Goal: Task Accomplishment & Management: Manage account settings

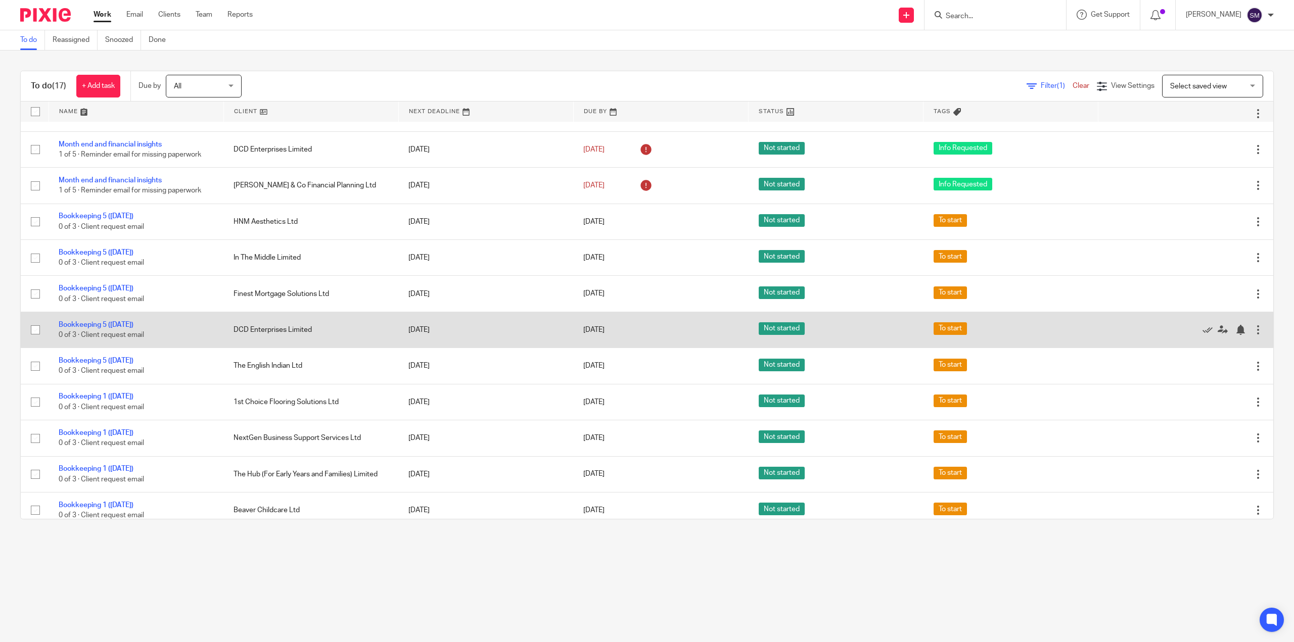
scroll to position [101, 0]
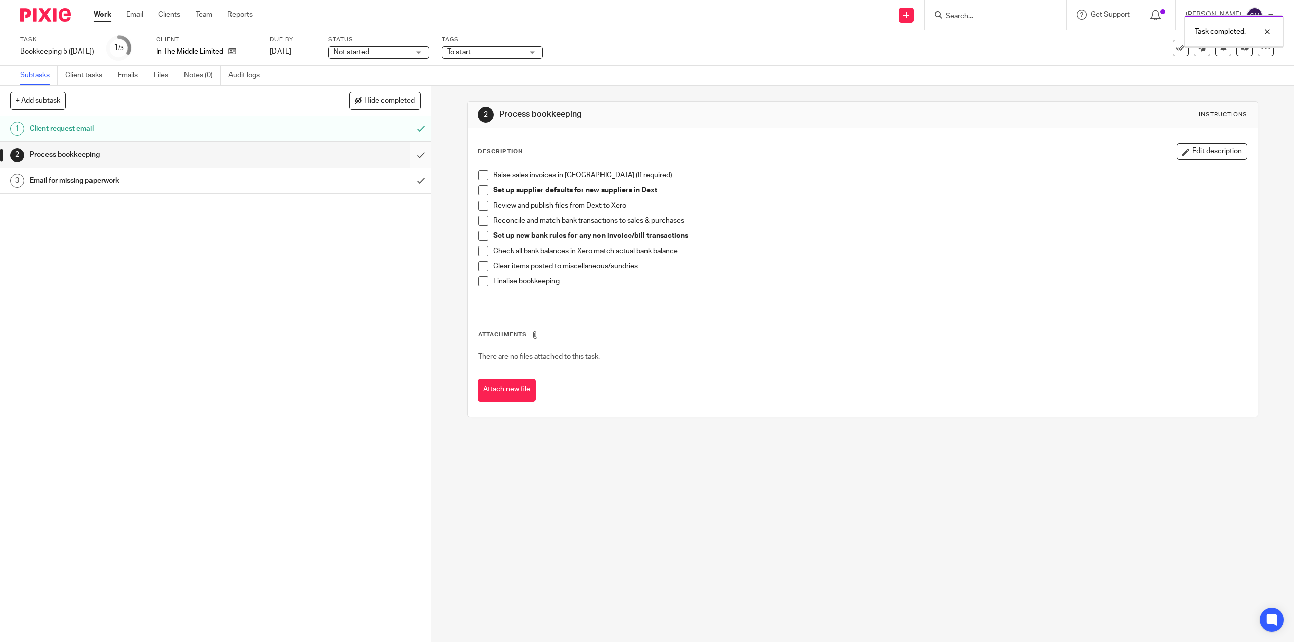
click at [409, 155] on input "submit" at bounding box center [215, 154] width 431 height 25
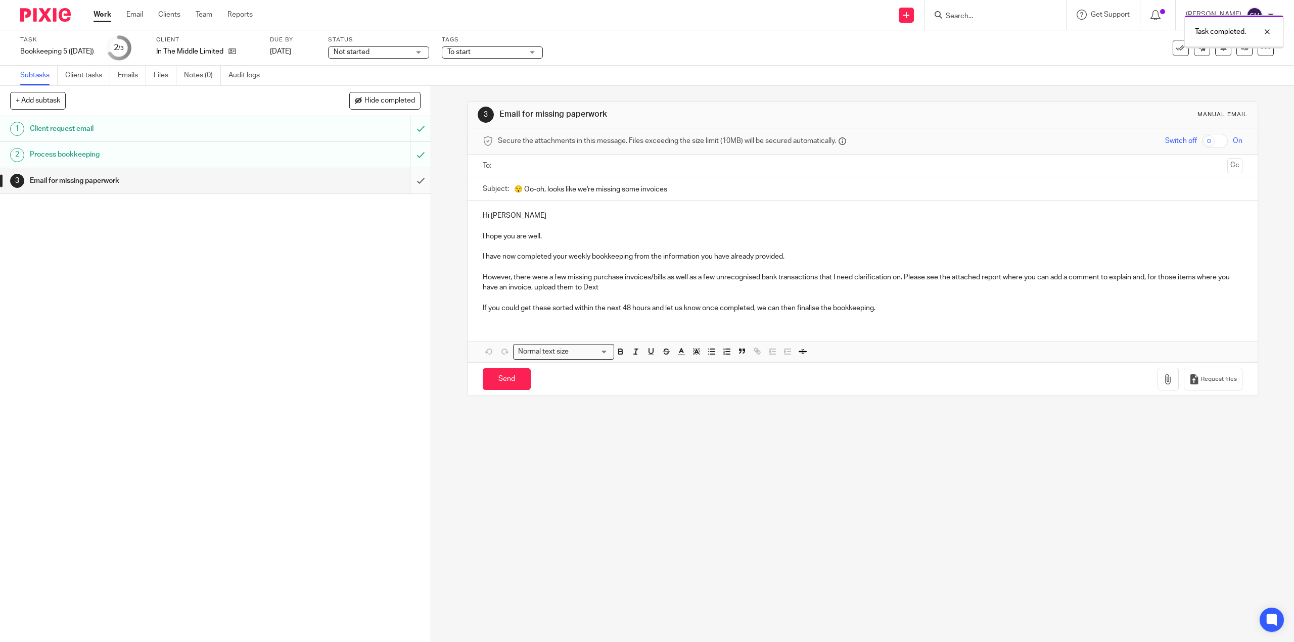
click at [412, 184] on input "submit" at bounding box center [215, 180] width 431 height 25
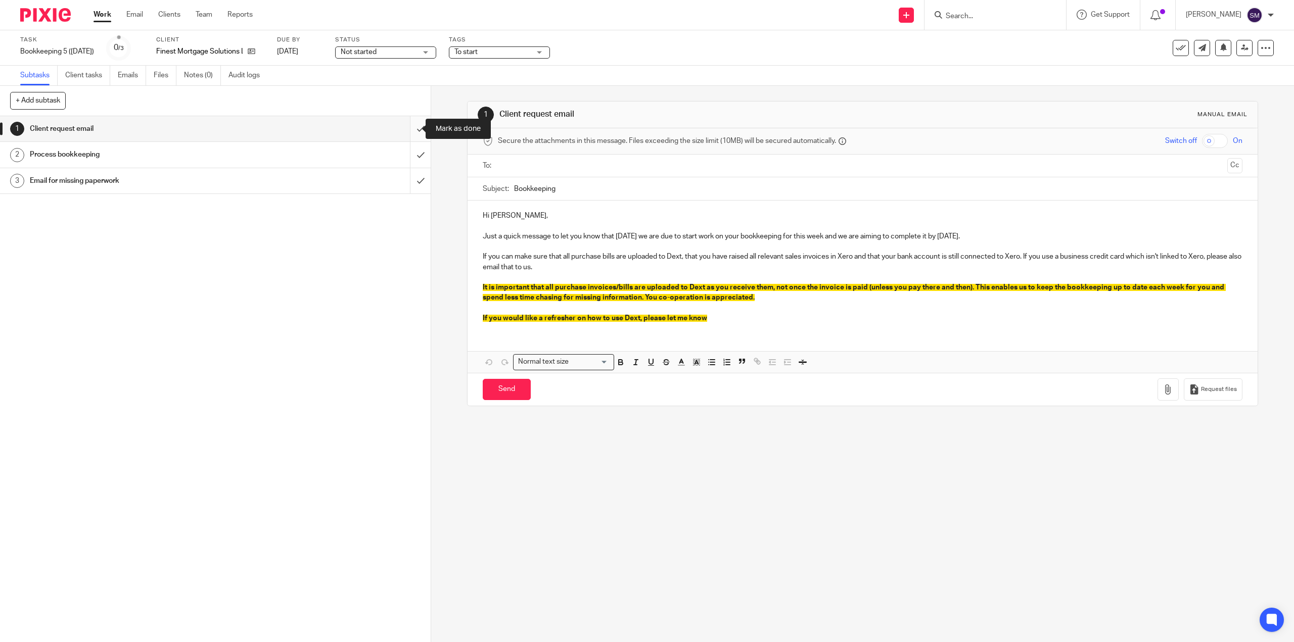
click at [411, 131] on input "submit" at bounding box center [215, 128] width 431 height 25
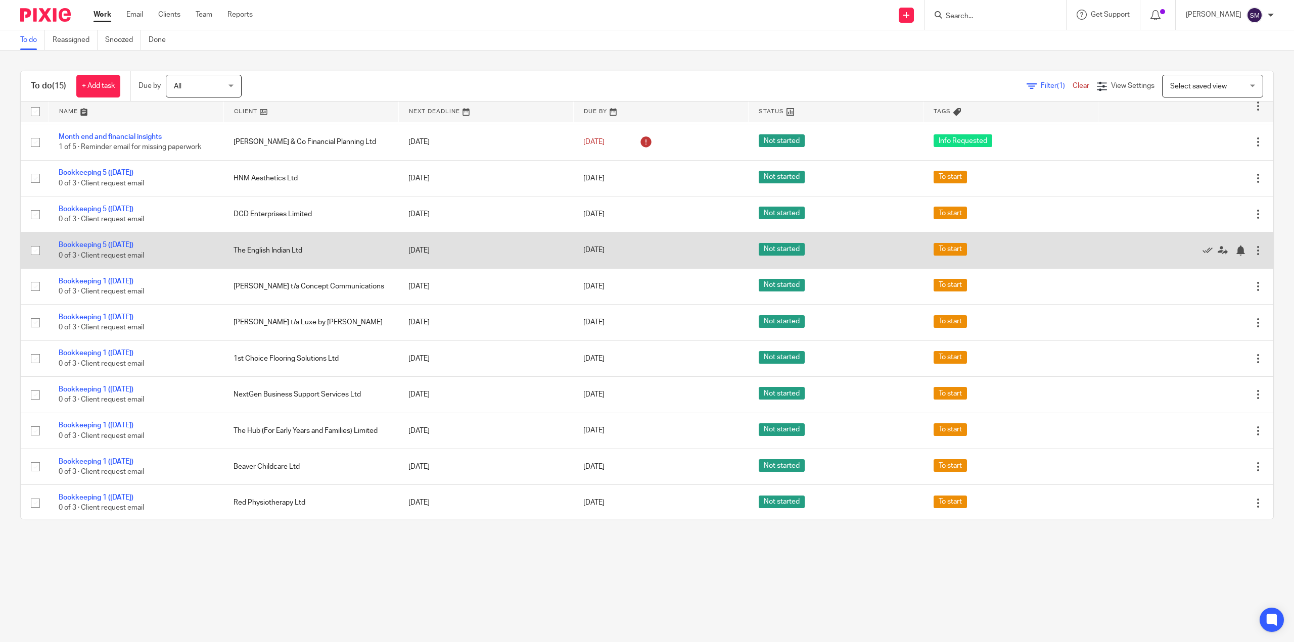
scroll to position [144, 0]
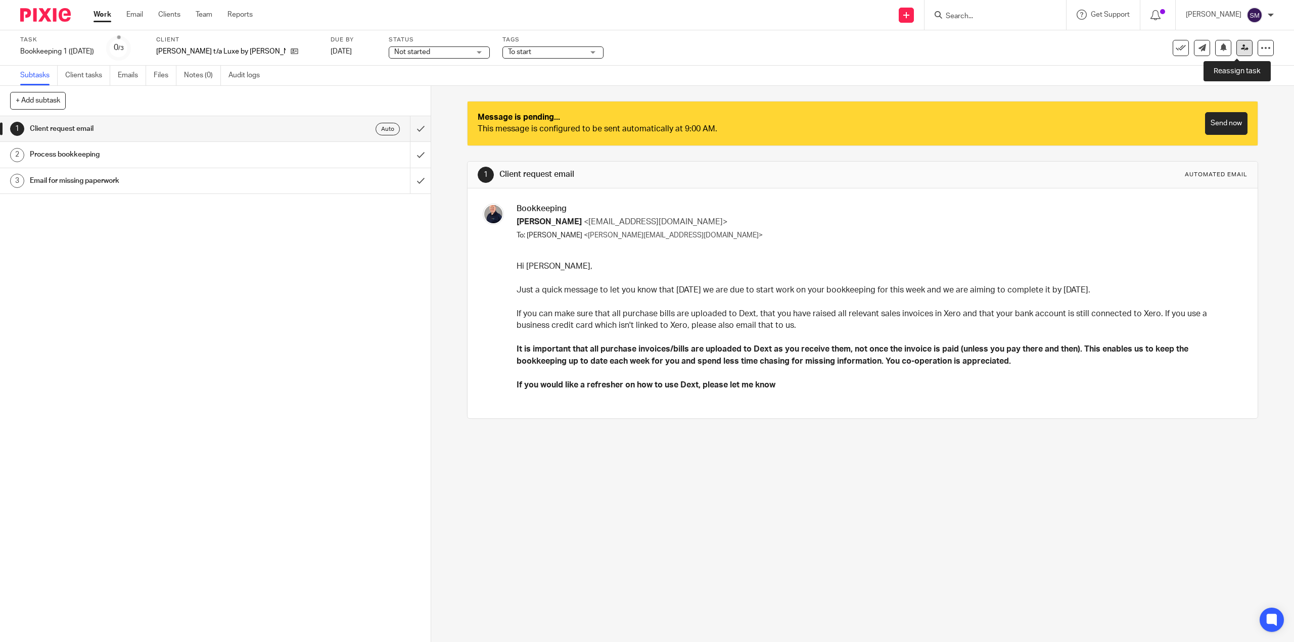
click at [1241, 49] on icon at bounding box center [1245, 48] width 8 height 8
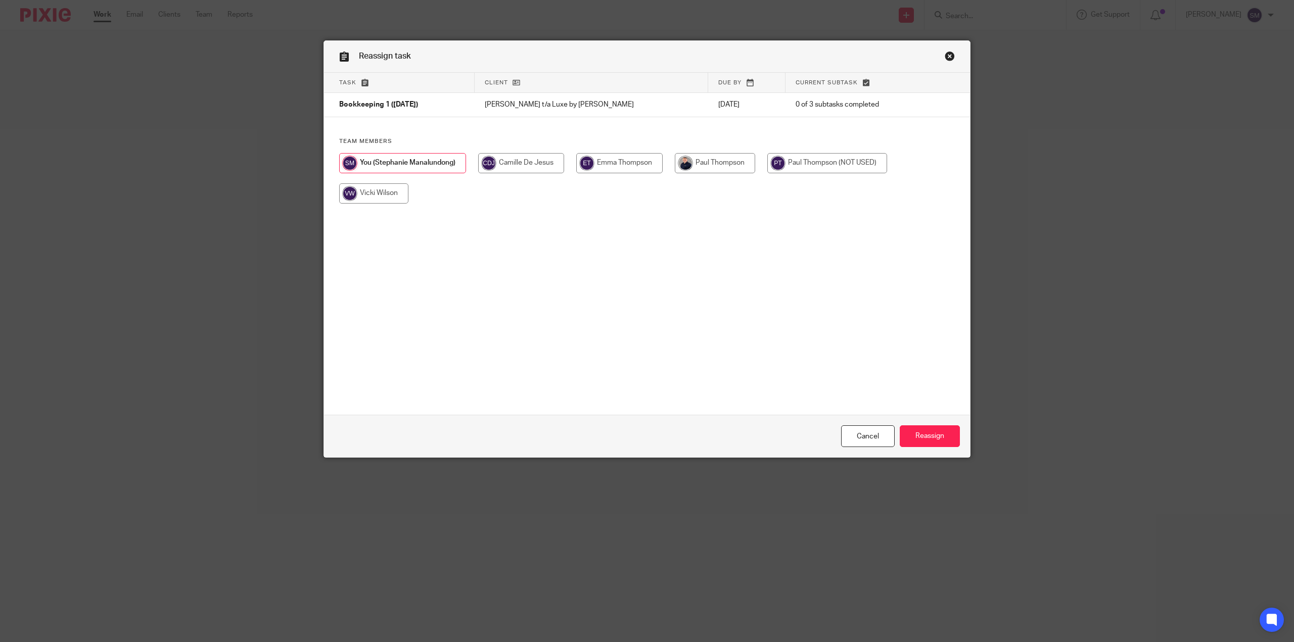
click at [714, 166] on input "radio" at bounding box center [715, 163] width 80 height 20
radio input "true"
click at [938, 436] on input "Reassign" at bounding box center [930, 437] width 60 height 22
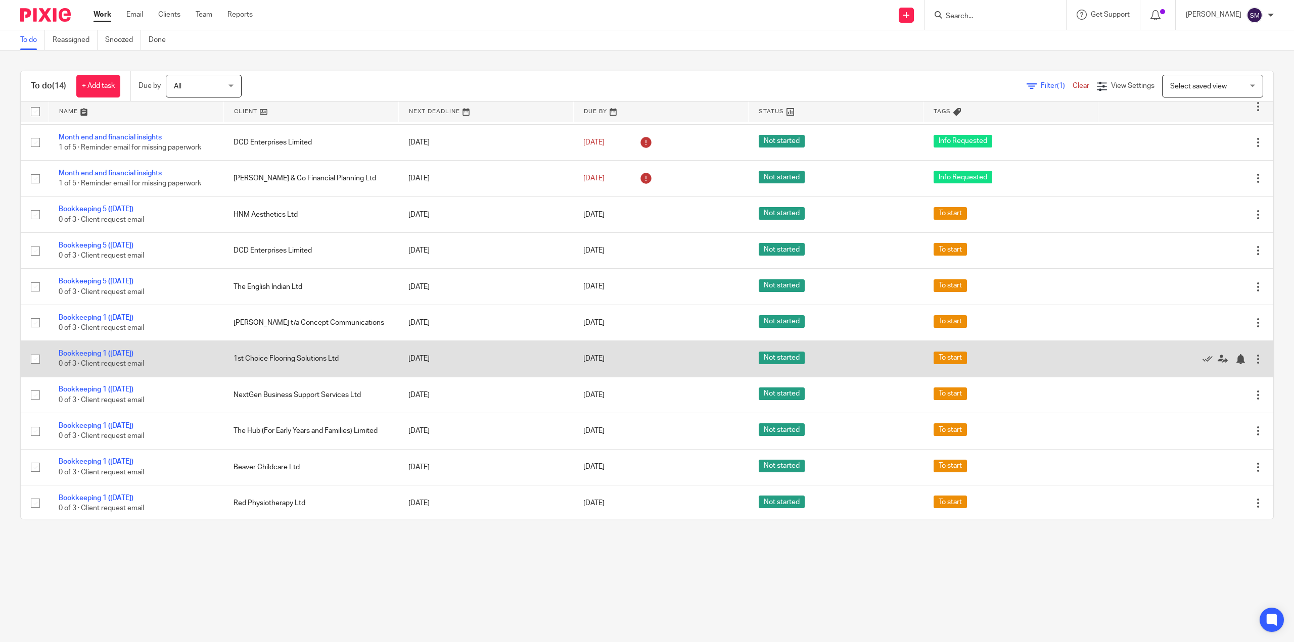
scroll to position [108, 0]
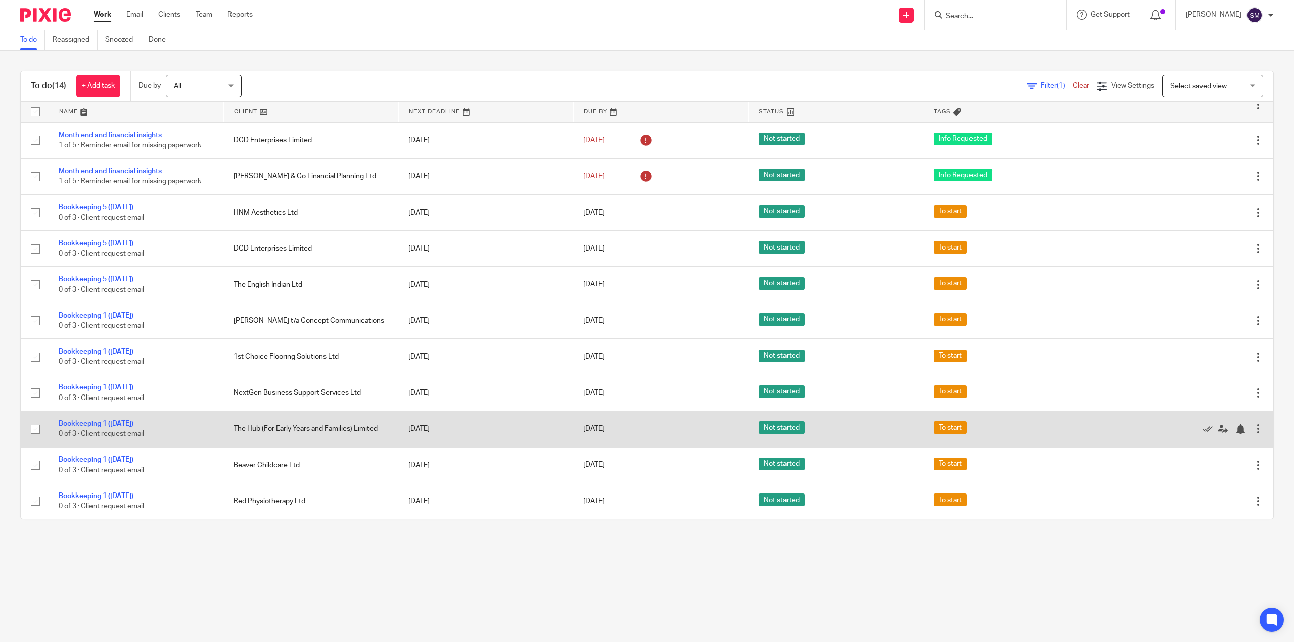
drag, startPoint x: 224, startPoint y: 429, endPoint x: 391, endPoint y: 427, distance: 167.3
click at [391, 427] on td "The Hub (For Early Years and Families) Limited" at bounding box center [310, 429] width 175 height 36
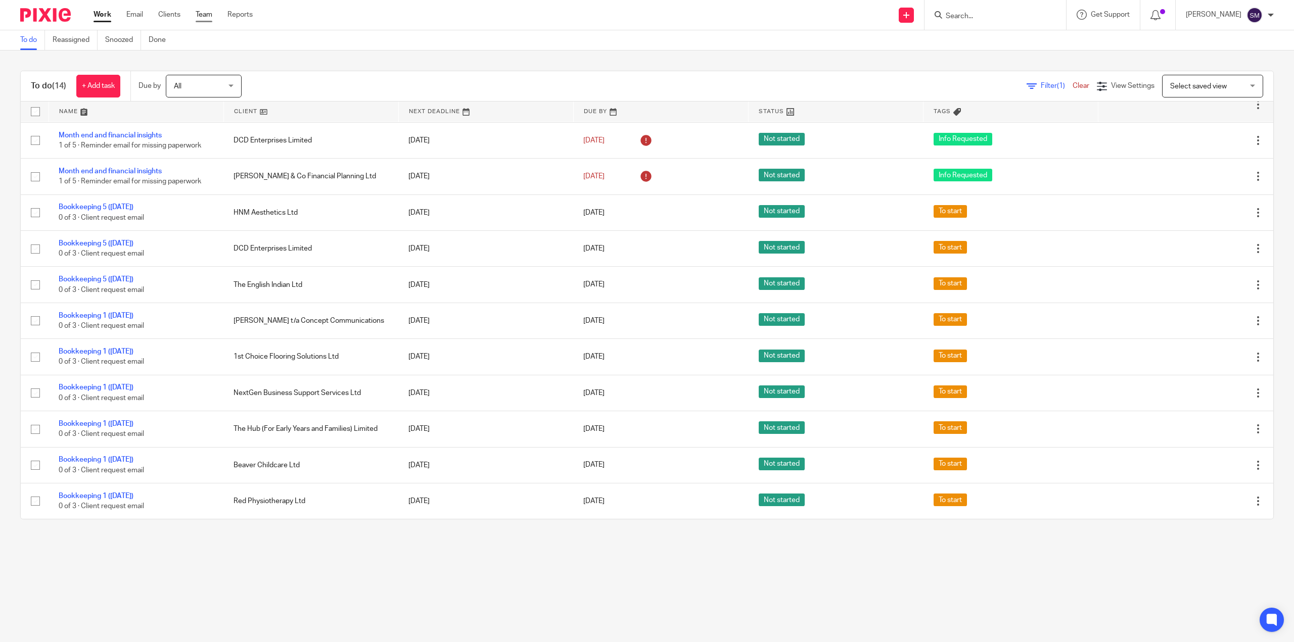
click at [207, 17] on link "Team" at bounding box center [204, 15] width 17 height 10
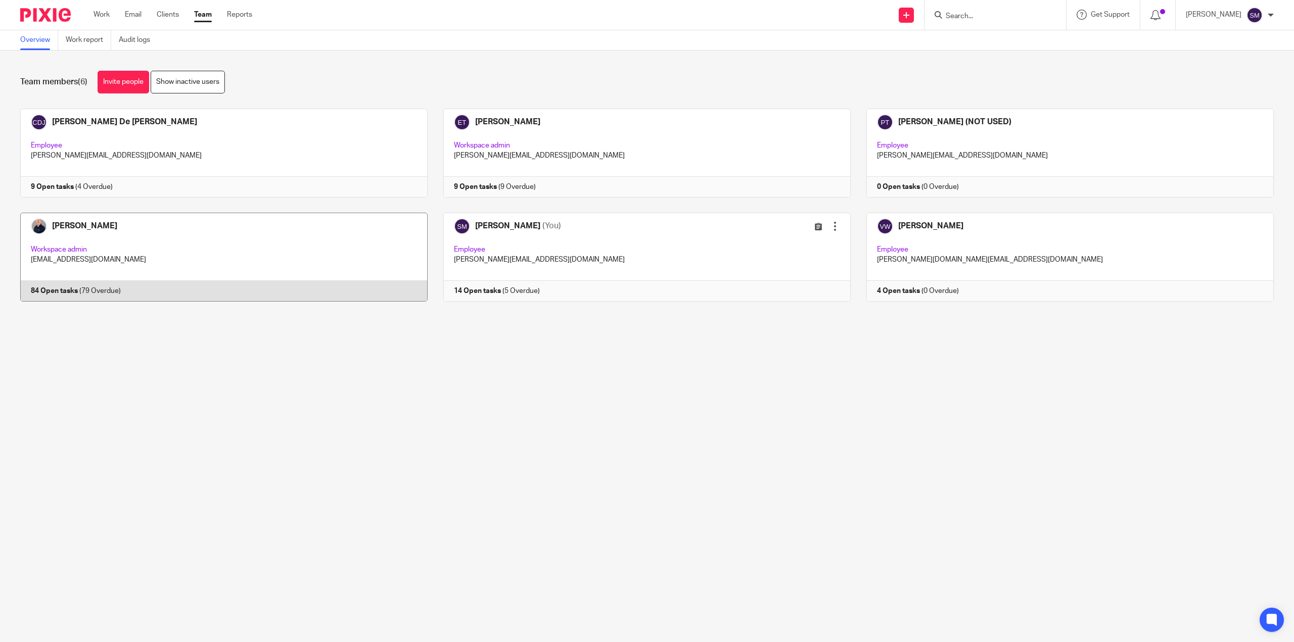
click at [86, 225] on link at bounding box center [216, 257] width 423 height 89
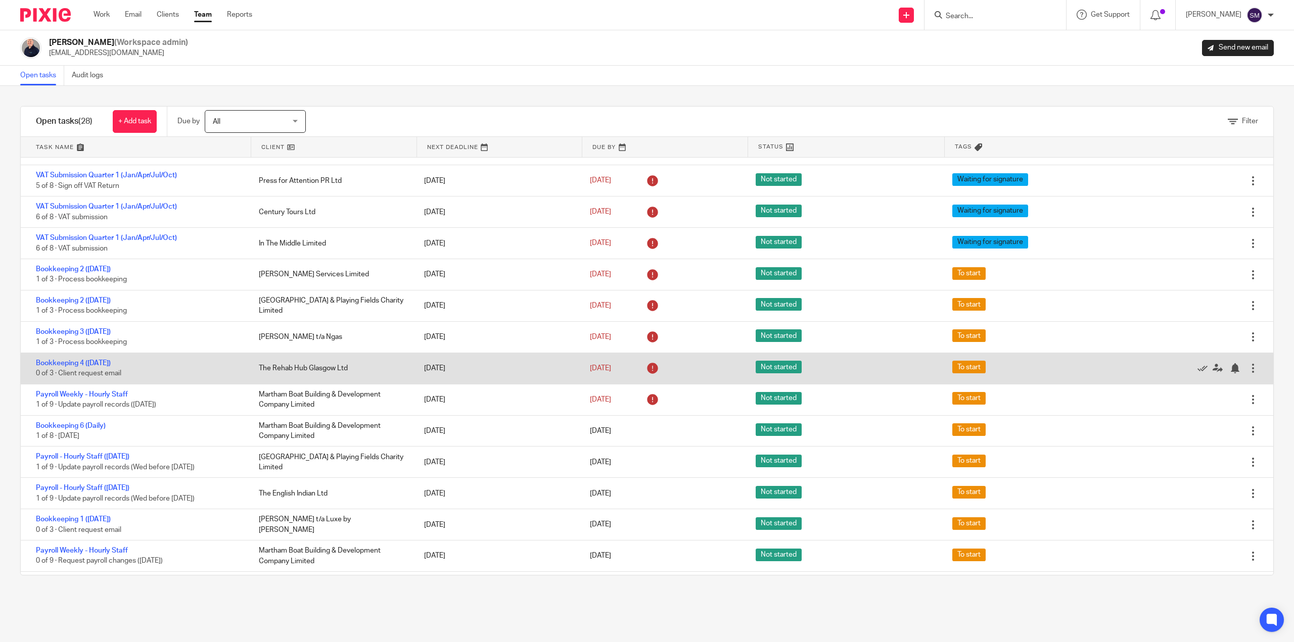
scroll to position [458, 0]
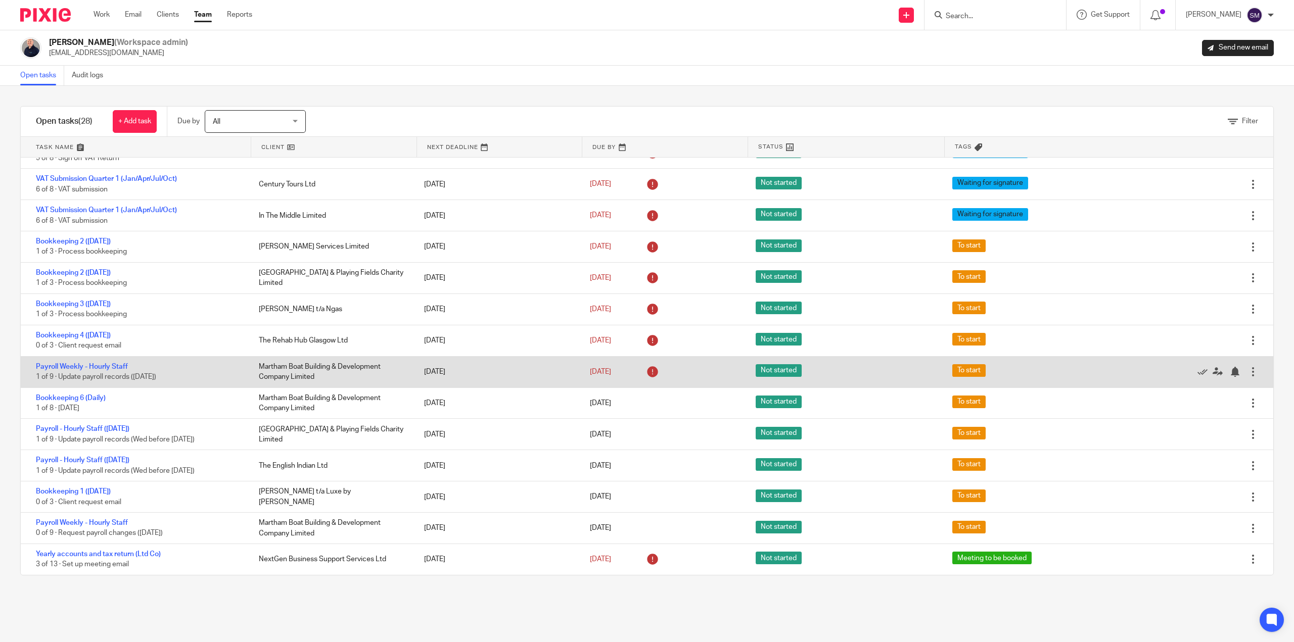
drag, startPoint x: 322, startPoint y: 376, endPoint x: 232, endPoint y: 364, distance: 90.8
click at [232, 364] on div "Payroll Weekly - Hourly Staff 1 of 9 · Update payroll records (Monday) Martham …" at bounding box center [647, 372] width 1253 height 31
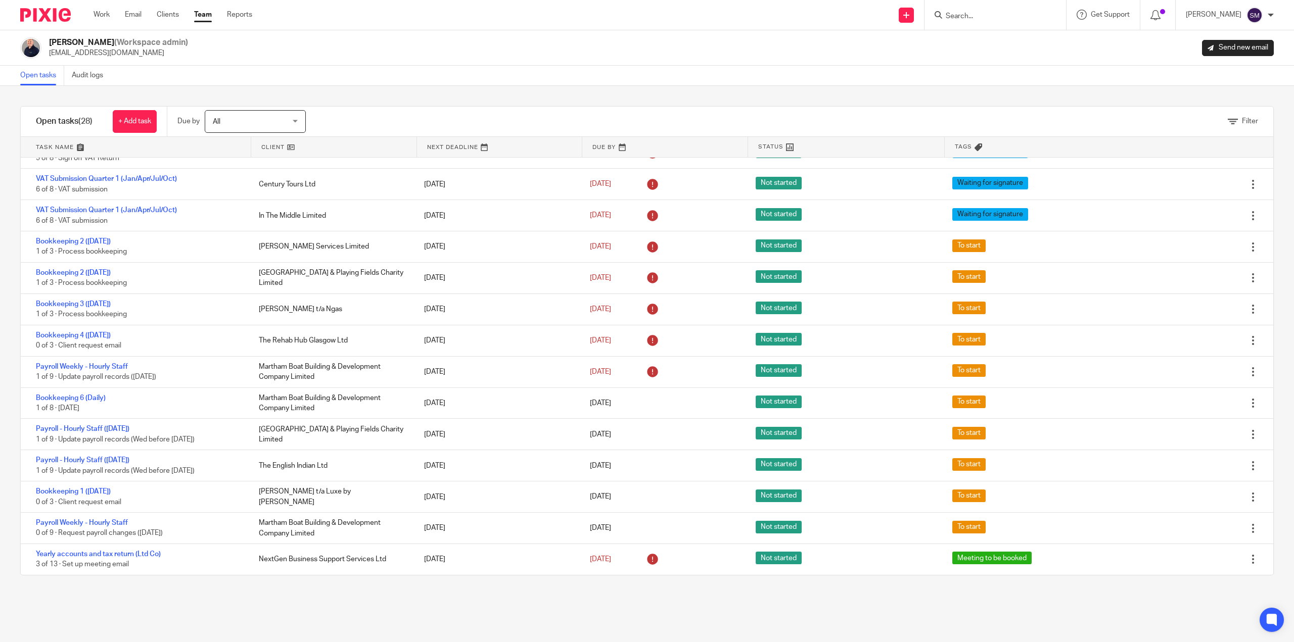
drag, startPoint x: 257, startPoint y: 365, endPoint x: 364, endPoint y: 122, distance: 266.4
click at [360, 122] on div "Filter" at bounding box center [802, 122] width 942 height 30
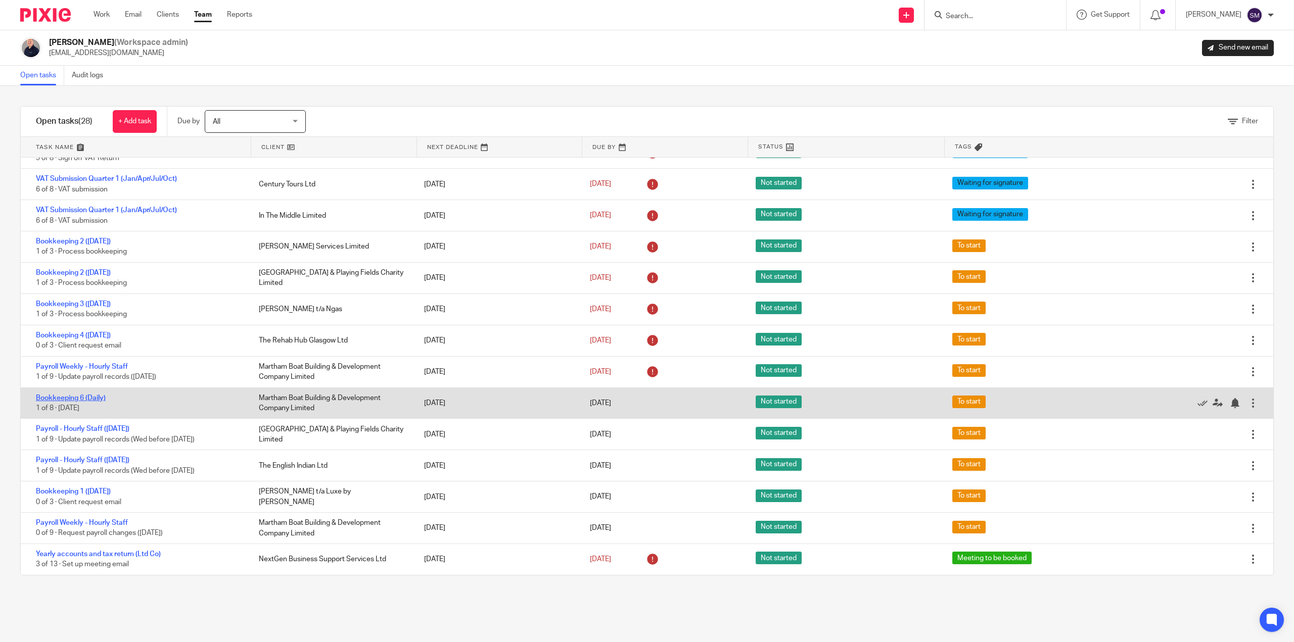
click at [56, 398] on link "Bookkeeping 6 (Daily)" at bounding box center [71, 398] width 70 height 7
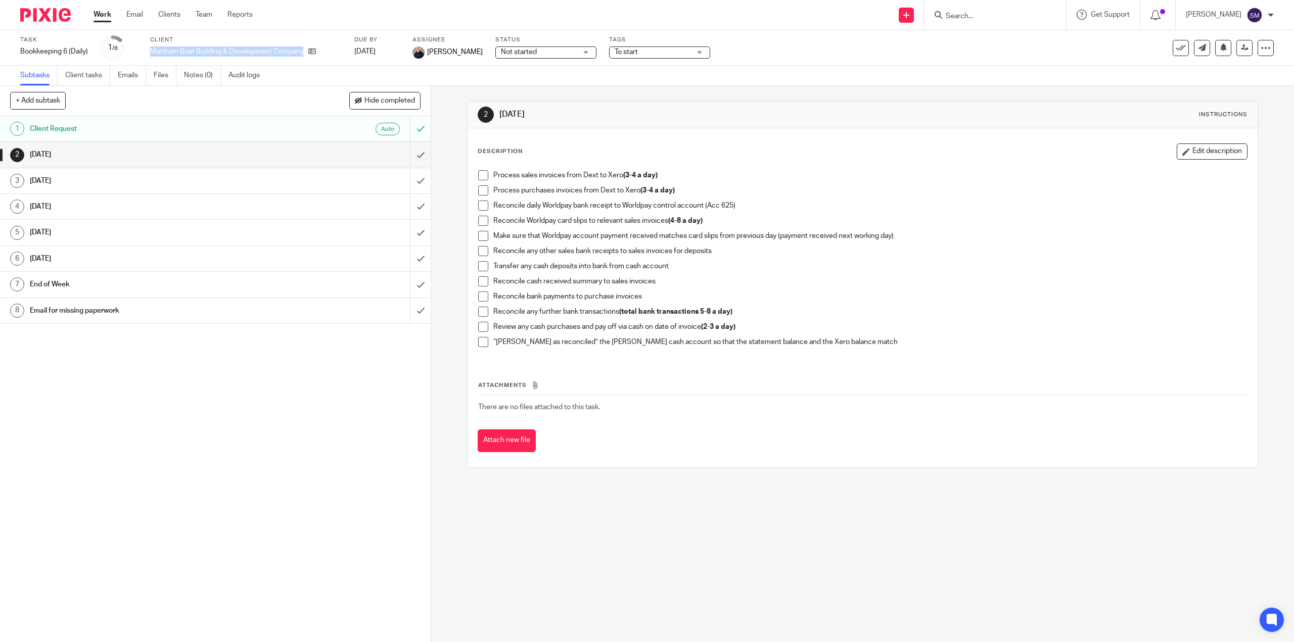
drag, startPoint x: 149, startPoint y: 55, endPoint x: 306, endPoint y: 60, distance: 157.3
click at [306, 60] on div "Task Bookkeeping 6 (Daily) Save Bookkeeping 6 (Daily) 1 /8 Client Martham Boat …" at bounding box center [647, 47] width 1294 height 35
copy div "Martham Boat Building & Development Company Limited"
click at [187, 53] on p "Martham Boat Building & Development Company Limited" at bounding box center [226, 52] width 153 height 10
click at [945, 12] on input "Search" at bounding box center [990, 16] width 91 height 9
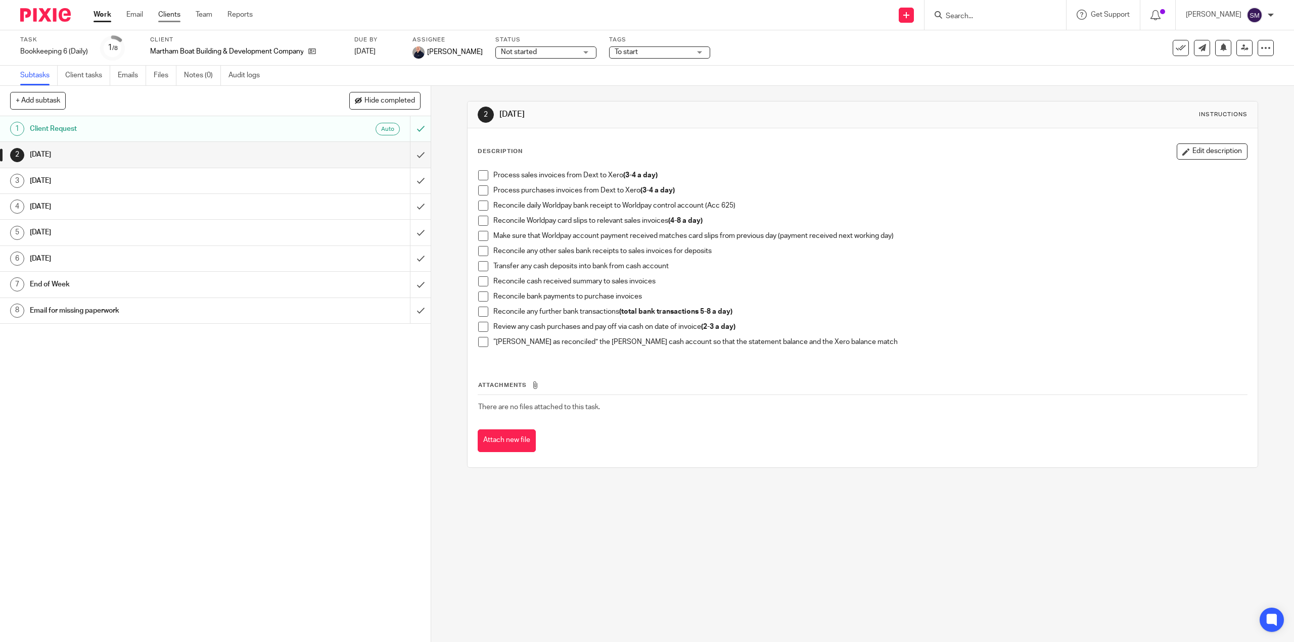
click at [174, 11] on link "Clients" at bounding box center [169, 15] width 22 height 10
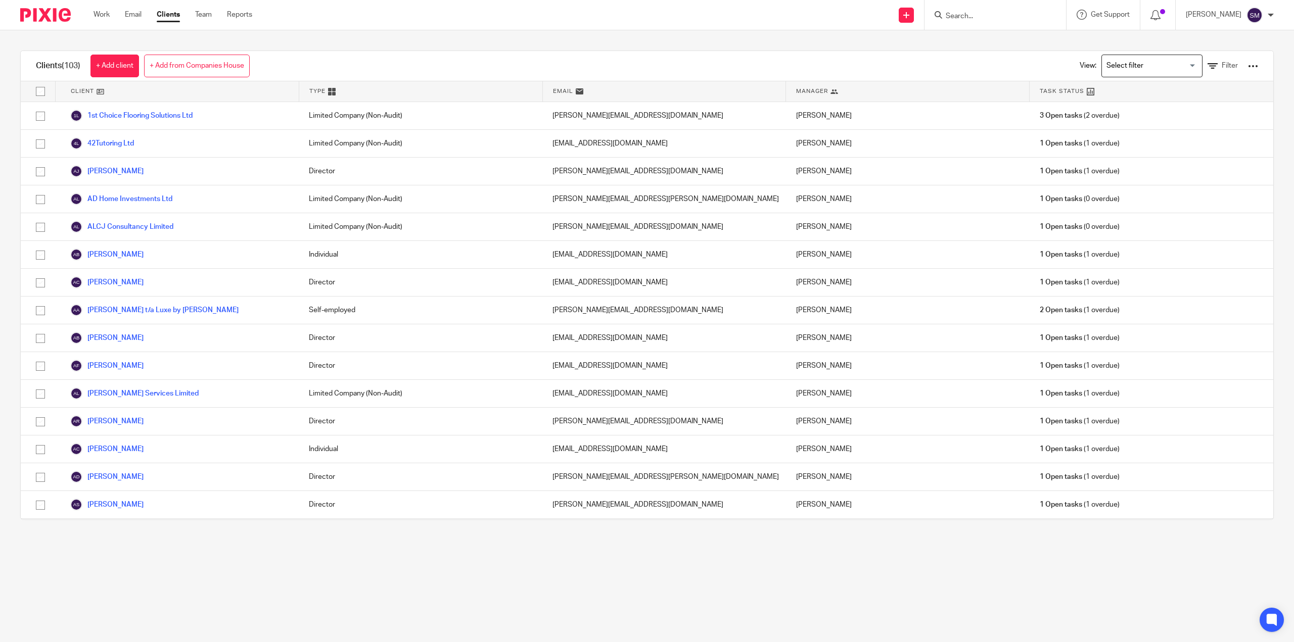
click at [945, 14] on input "Search" at bounding box center [990, 16] width 91 height 9
type input "Martham Boat Building & Development Company Limited"
click at [987, 39] on link at bounding box center [1075, 47] width 264 height 31
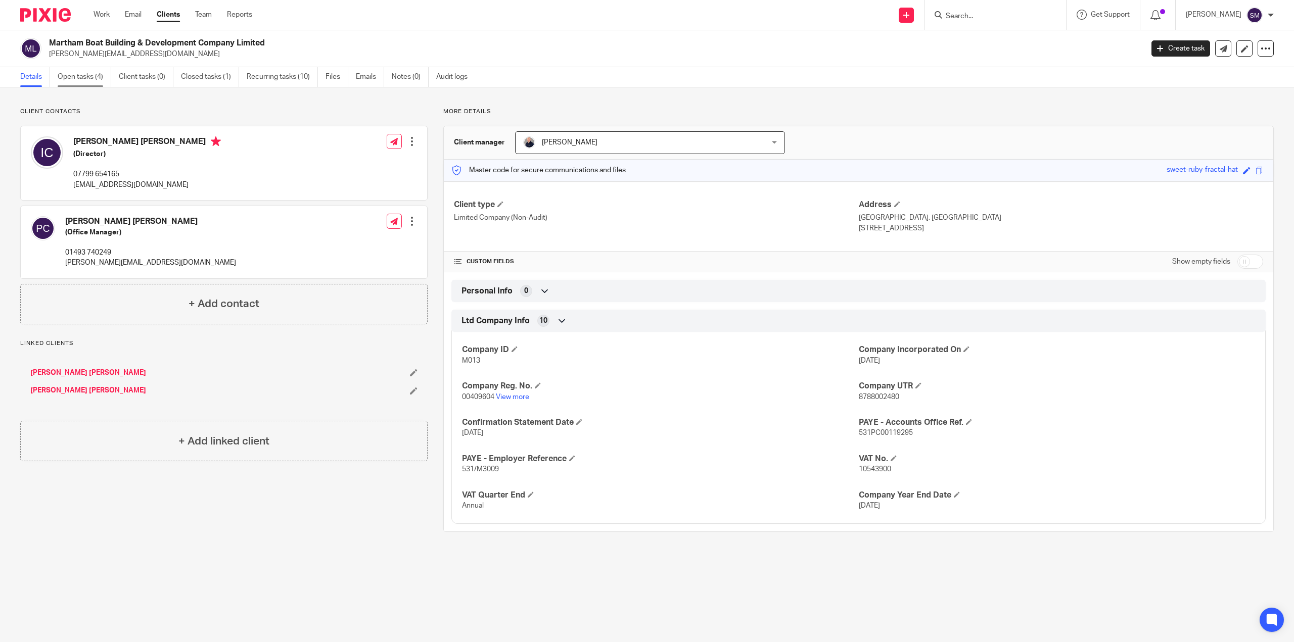
click at [91, 80] on link "Open tasks (4)" at bounding box center [85, 77] width 54 height 20
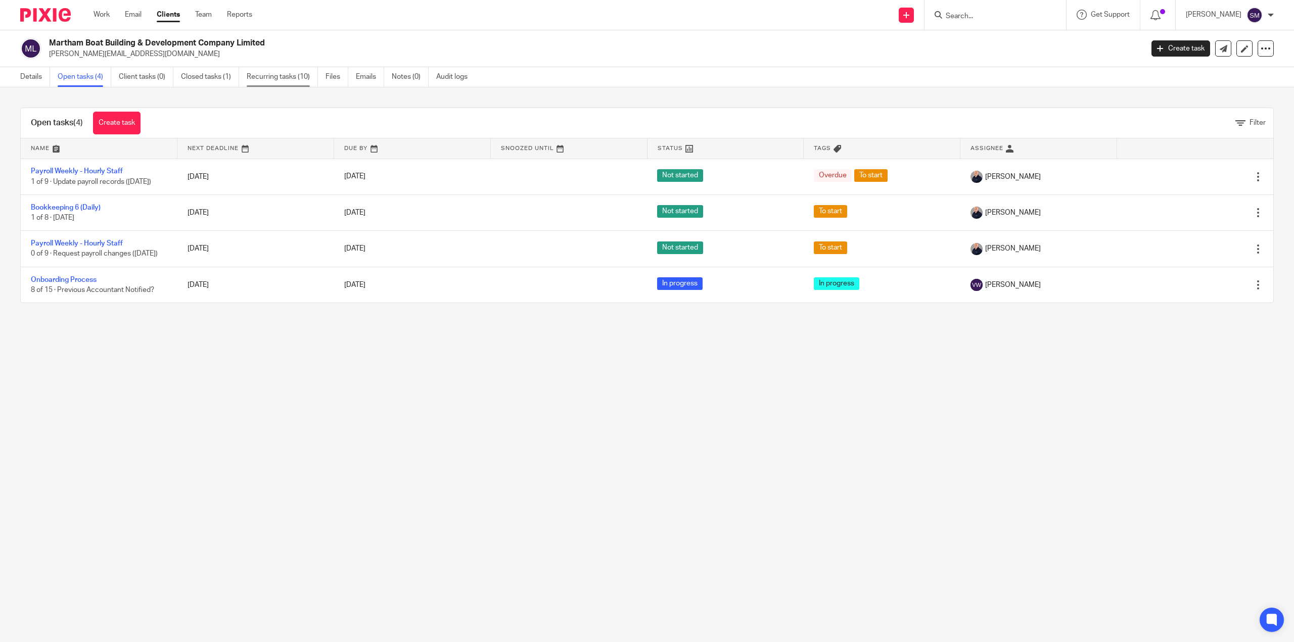
click at [271, 77] on link "Recurring tasks (10)" at bounding box center [282, 77] width 71 height 20
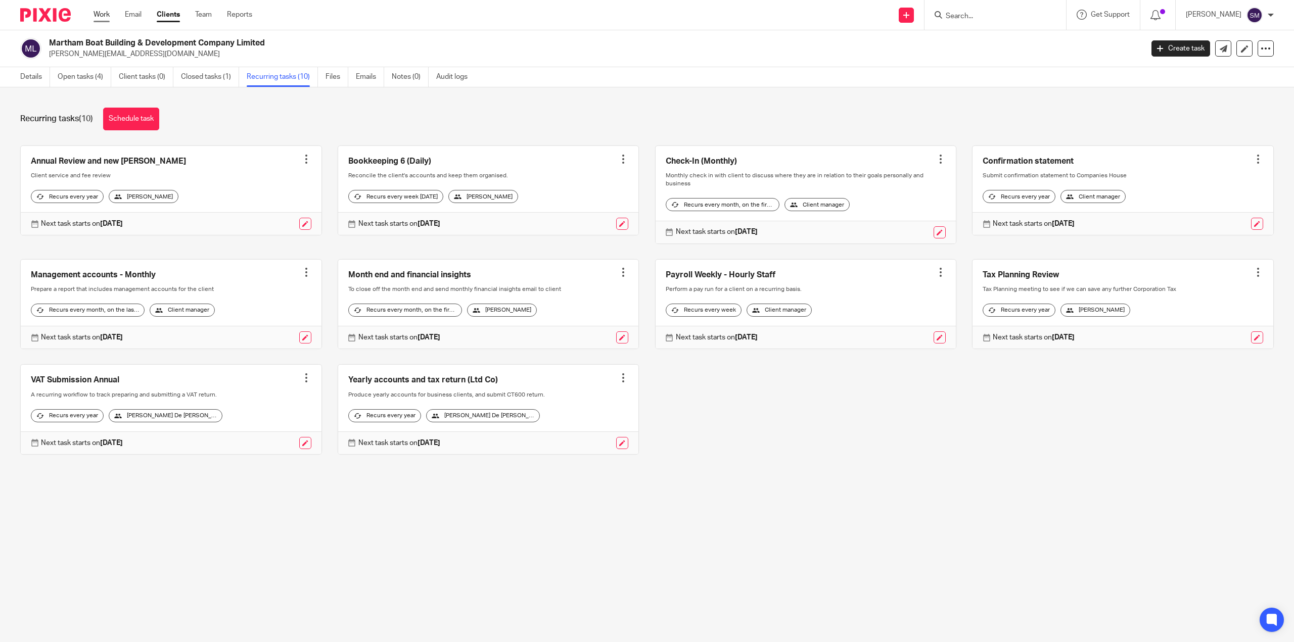
click at [110, 15] on link "Work" at bounding box center [102, 15] width 16 height 10
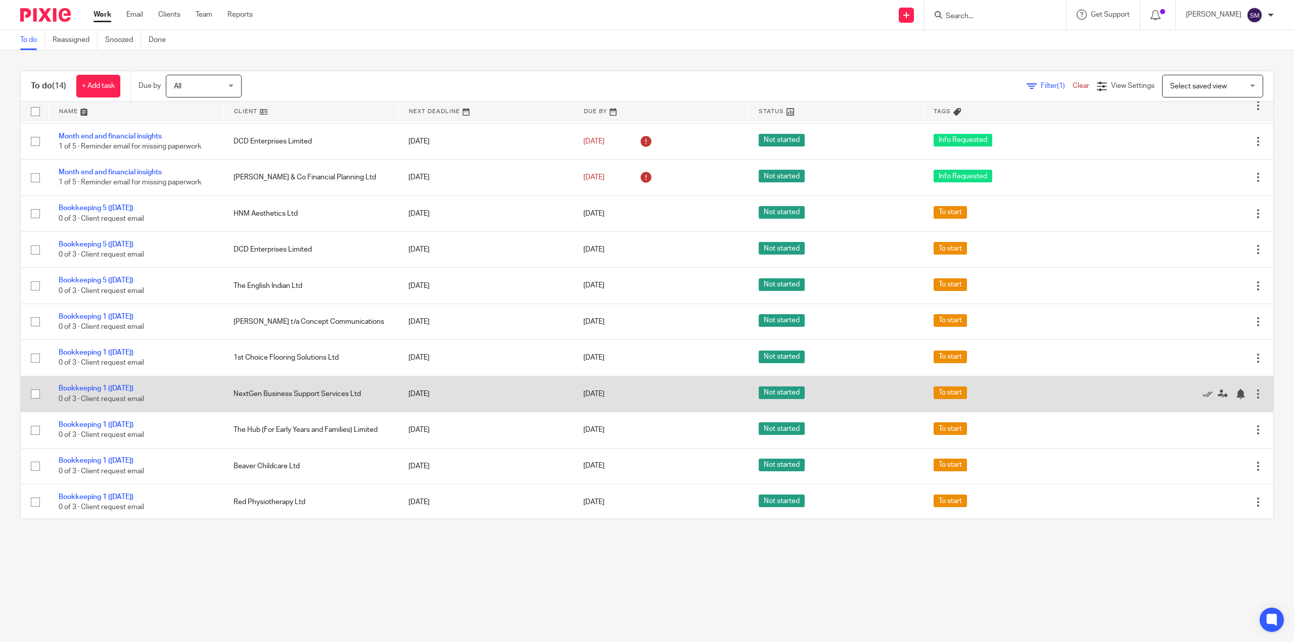
scroll to position [108, 0]
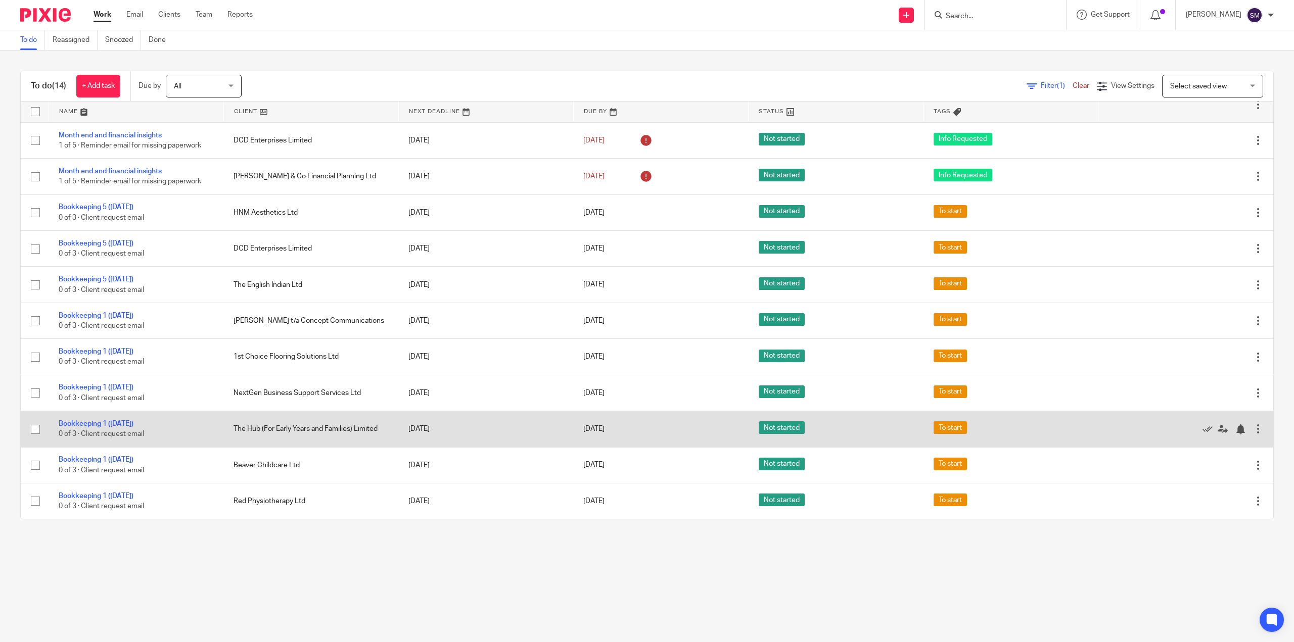
click at [254, 428] on td "The Hub (For Early Years and Families) Limited" at bounding box center [310, 429] width 175 height 36
click at [133, 422] on link "Bookkeeping 1 ([DATE])" at bounding box center [96, 424] width 75 height 7
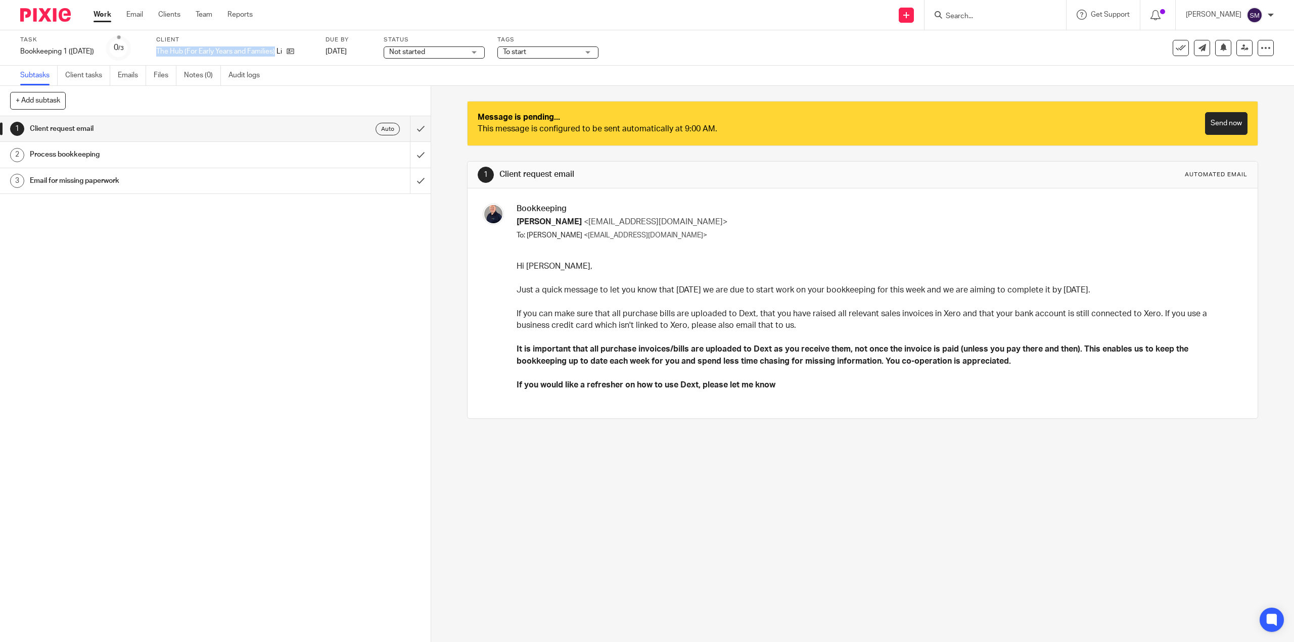
drag, startPoint x: 157, startPoint y: 52, endPoint x: 281, endPoint y: 58, distance: 124.0
click at [281, 58] on div "Task Bookkeeping 1 ([DATE]) Save Bookkeeping 1 ([DATE]) 0 /3 Client The Hub (Fo…" at bounding box center [542, 48] width 1045 height 24
copy p "The Hub (For Early Years and Families)"
click at [173, 16] on link "Clients" at bounding box center [169, 15] width 22 height 10
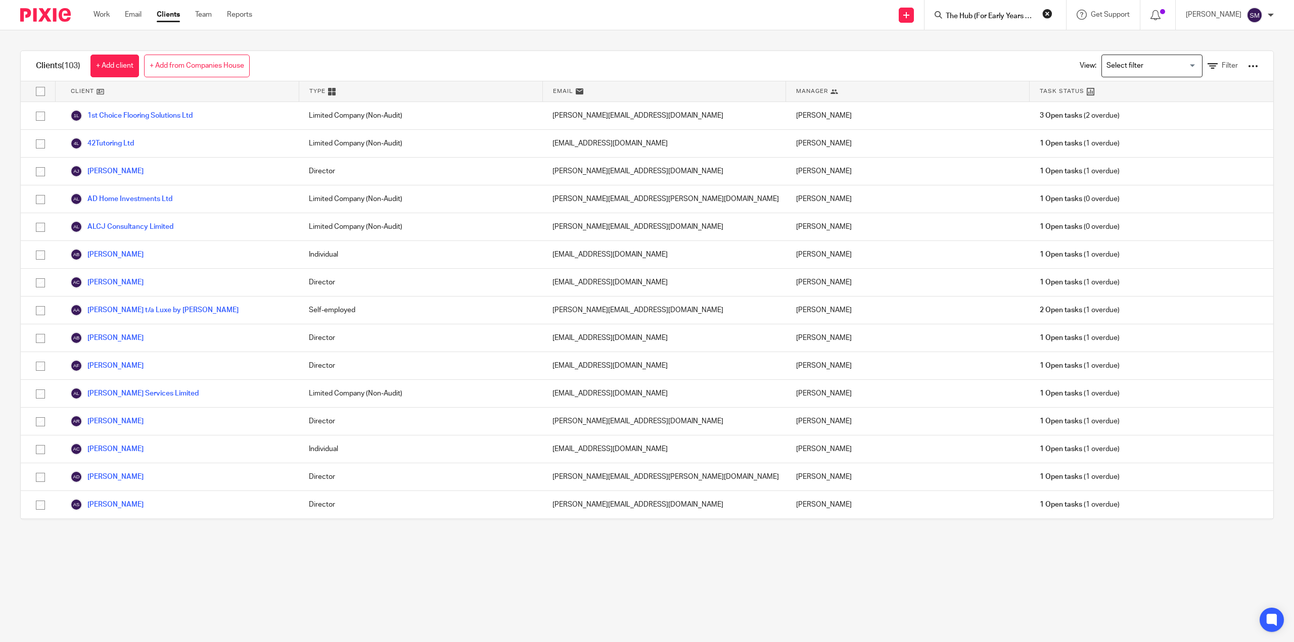
scroll to position [0, 34]
type input "The Hub (For Early Years and Families)"
click at [970, 45] on link at bounding box center [1051, 47] width 217 height 31
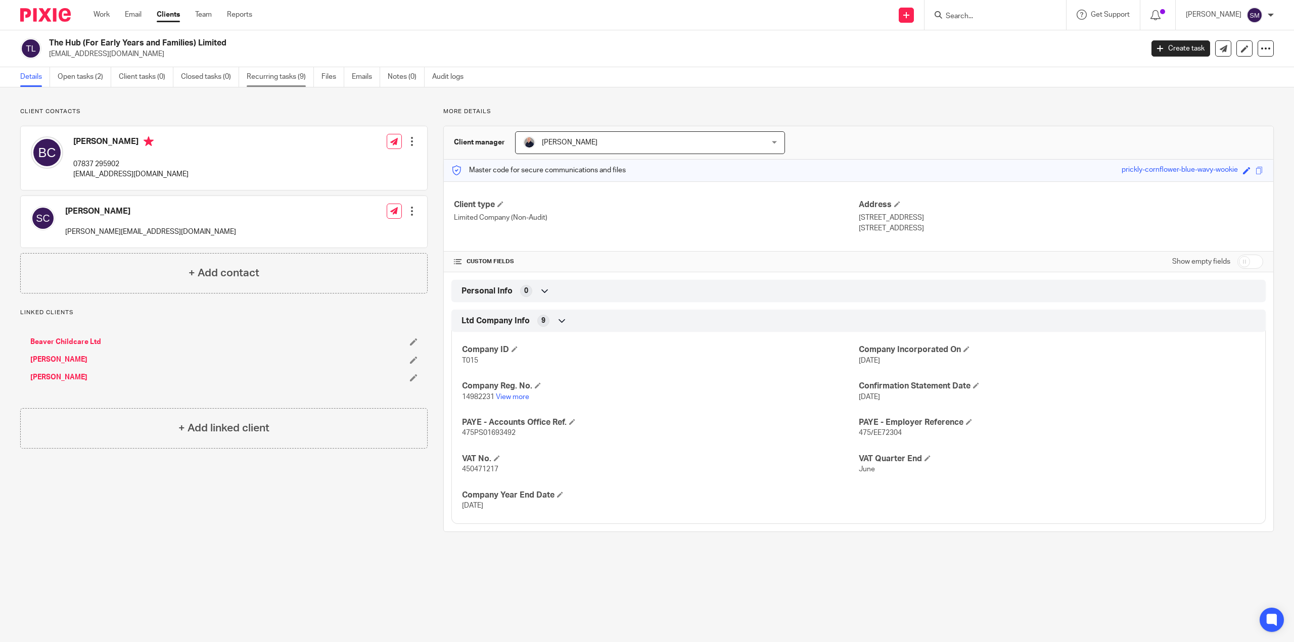
click at [274, 76] on link "Recurring tasks (9)" at bounding box center [280, 77] width 67 height 20
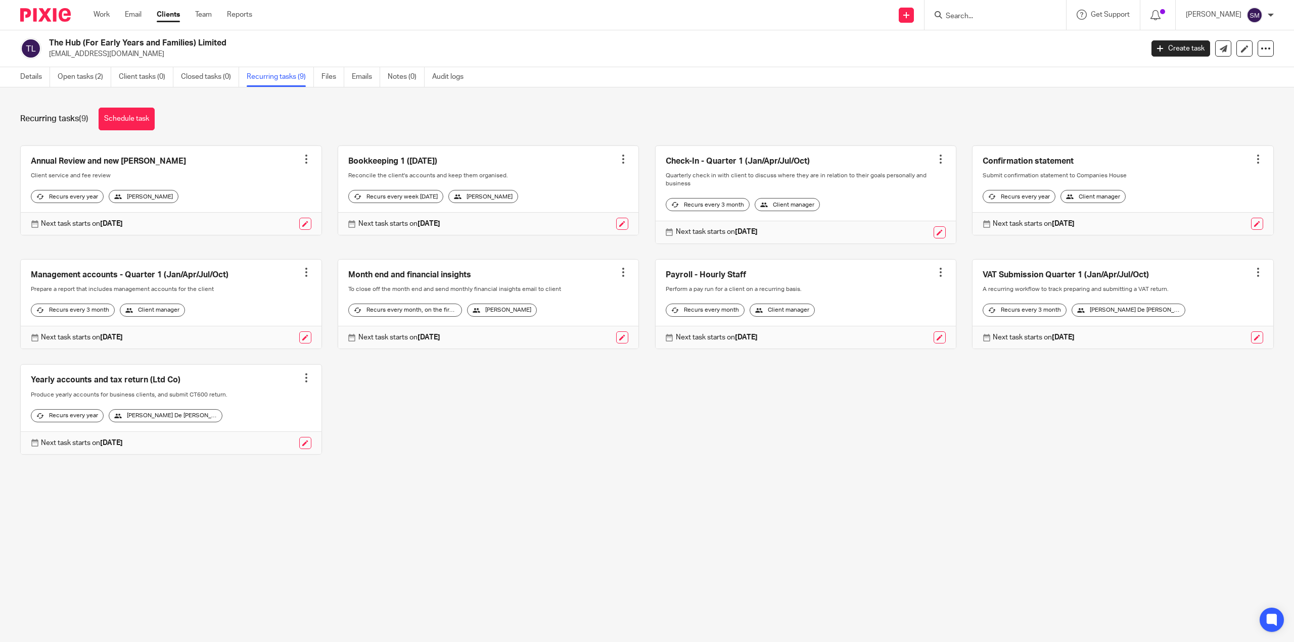
click at [945, 17] on input "Search" at bounding box center [990, 16] width 91 height 9
paste input "Beaver Childcare Ltd"
type input "Beaver Childcare Ltd"
click at [999, 49] on link at bounding box center [1051, 47] width 217 height 31
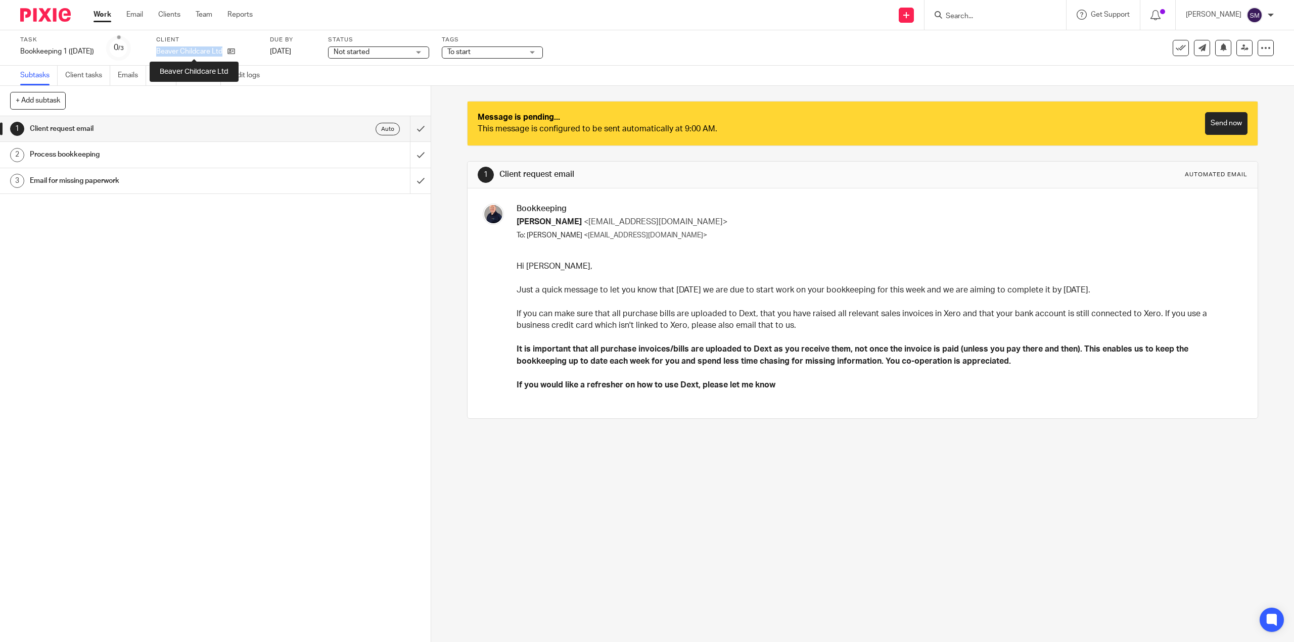
drag, startPoint x: 160, startPoint y: 52, endPoint x: 225, endPoint y: 48, distance: 65.3
click at [225, 48] on div "Task Bookkeeping 1 (Monday) Save Bookkeeping 1 (Monday) 0 /3 Client Beaver Chil…" at bounding box center [542, 48] width 1045 height 24
copy p "Beaver Childcare Ltd"
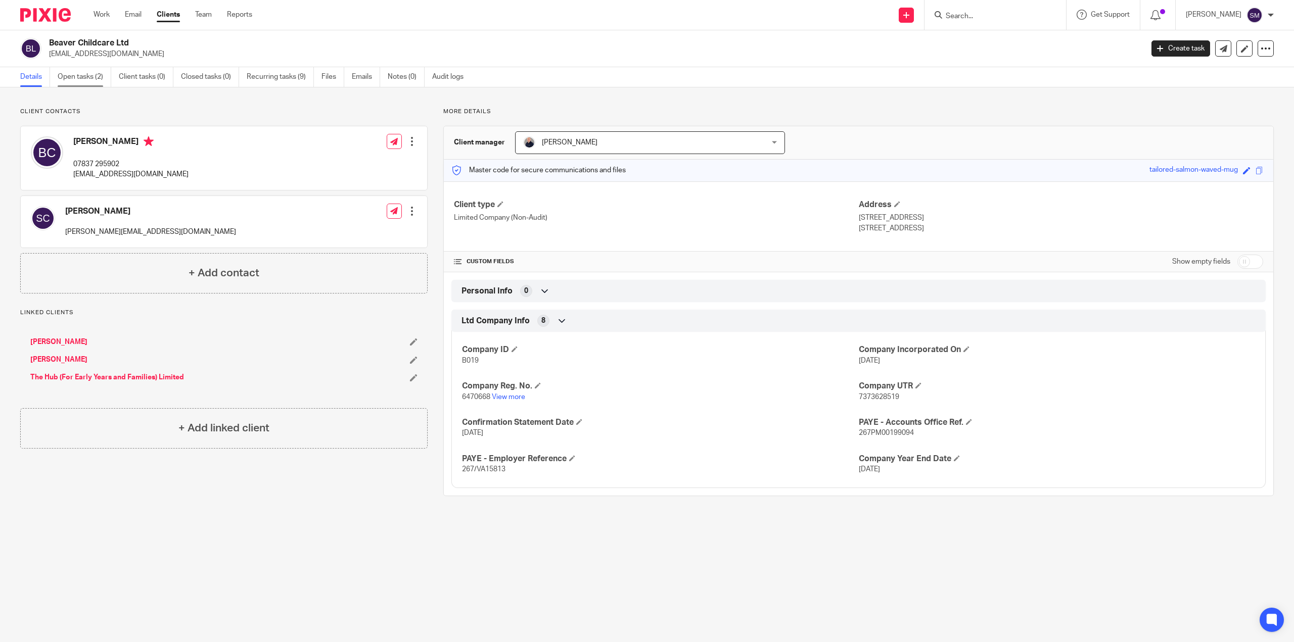
click at [94, 79] on link "Open tasks (2)" at bounding box center [85, 77] width 54 height 20
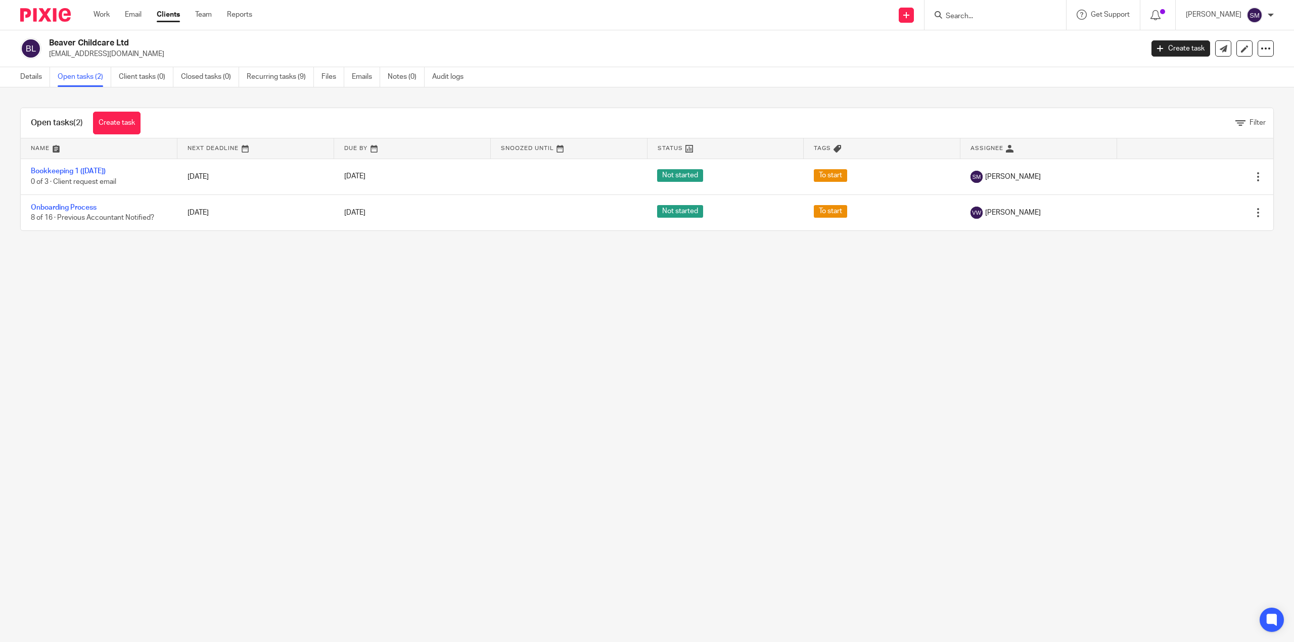
click at [274, 79] on link "Recurring tasks (9)" at bounding box center [280, 77] width 67 height 20
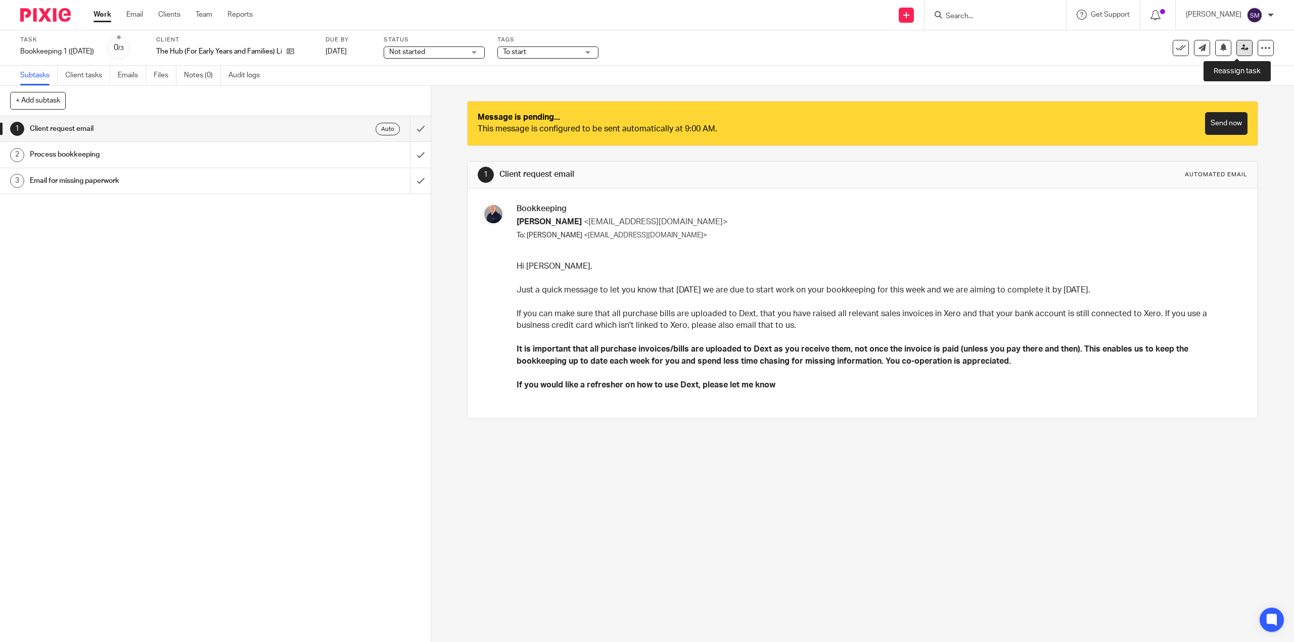
click at [1241, 46] on icon at bounding box center [1245, 48] width 8 height 8
click at [1241, 48] on icon at bounding box center [1245, 48] width 8 height 8
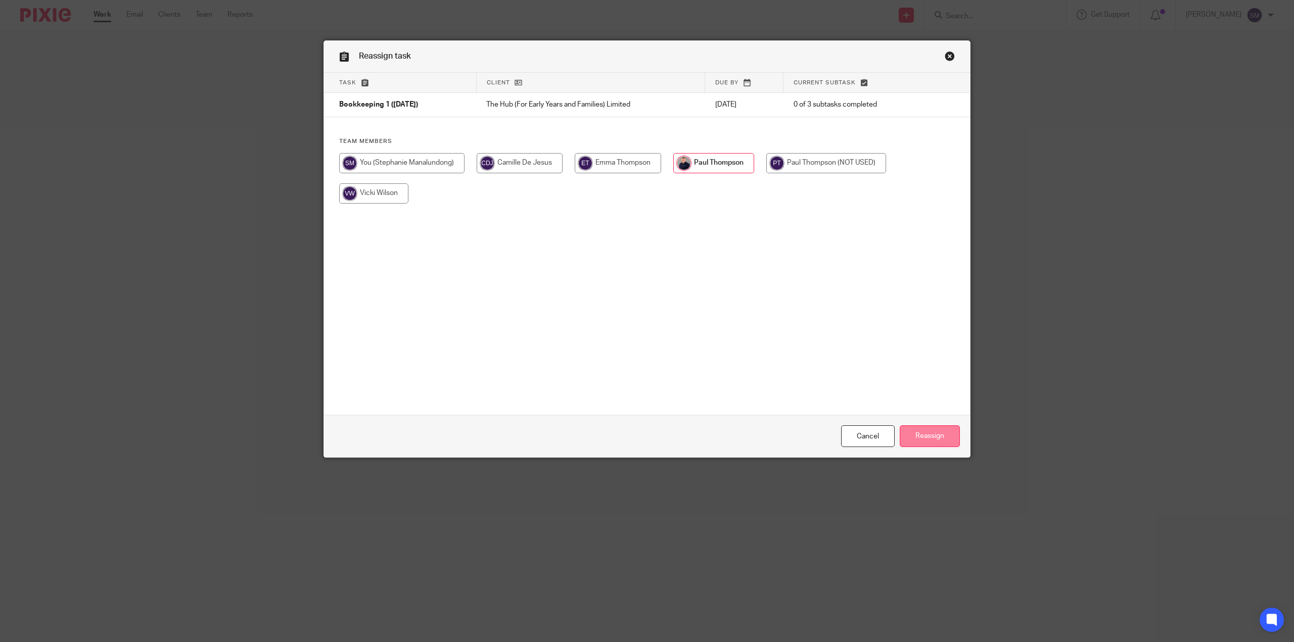
click at [920, 433] on input "Reassign" at bounding box center [930, 437] width 60 height 22
click at [731, 157] on input "radio" at bounding box center [715, 163] width 80 height 20
radio input "true"
click at [937, 435] on input "Reassign" at bounding box center [930, 437] width 60 height 22
